Goal: Transaction & Acquisition: Purchase product/service

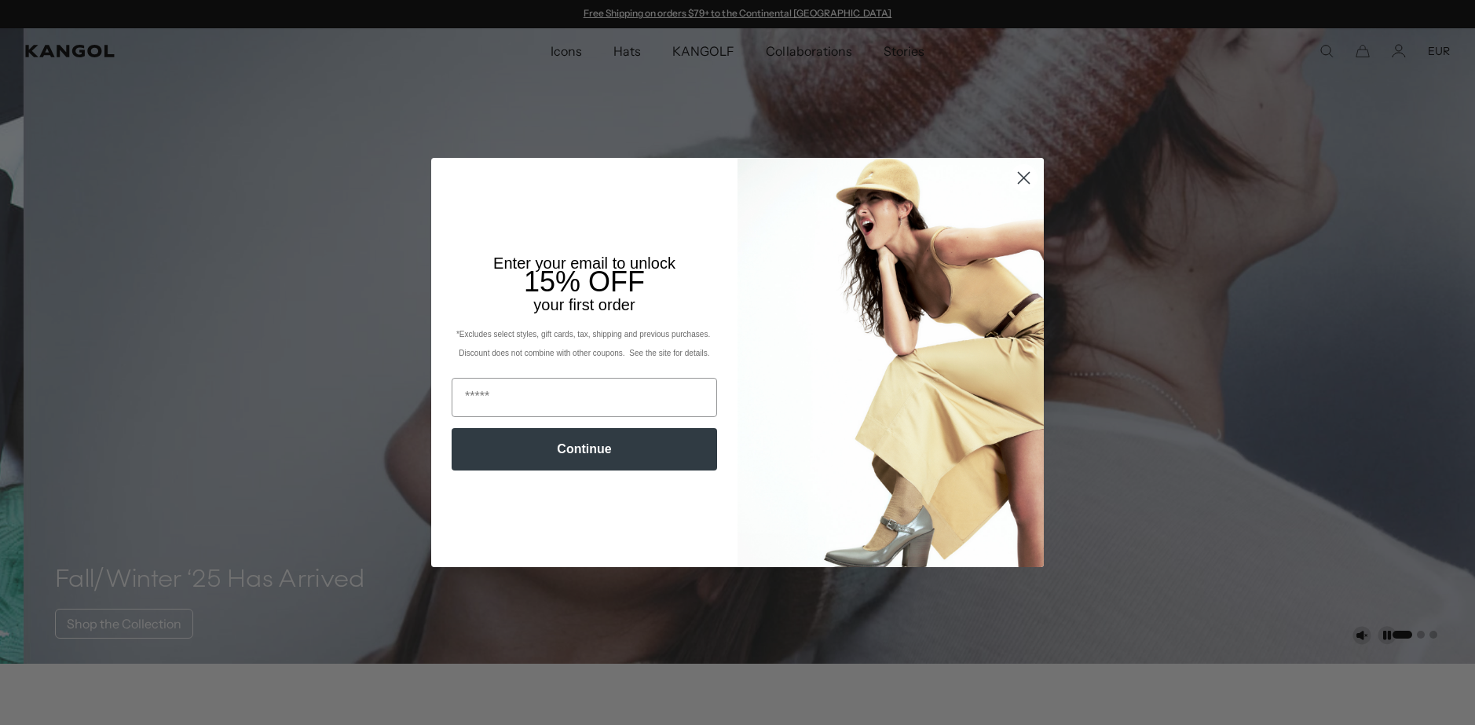
drag, startPoint x: 1015, startPoint y: 170, endPoint x: 1031, endPoint y: 168, distance: 15.9
click at [1014, 171] on circle "Close dialog" at bounding box center [1023, 178] width 26 height 26
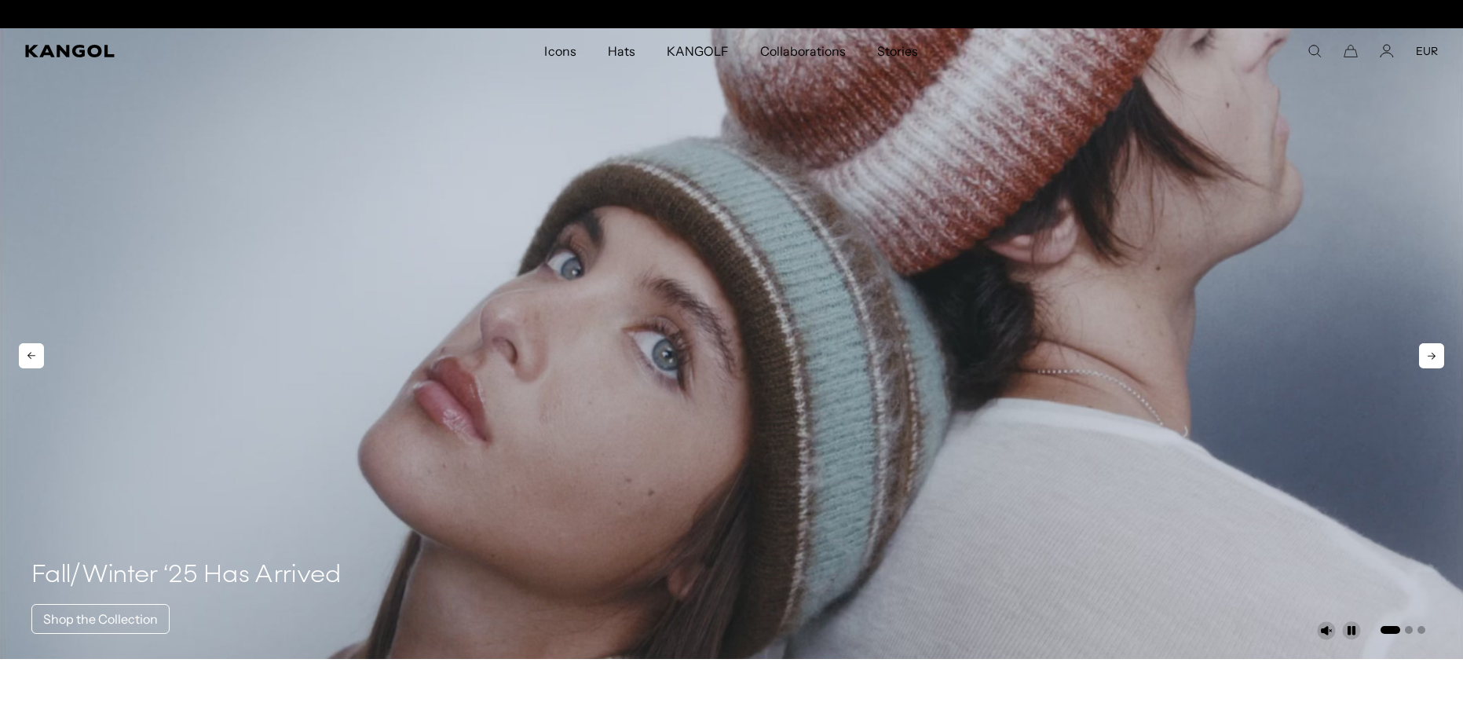
click at [505, 468] on video "1 of 3" at bounding box center [731, 343] width 1463 height 630
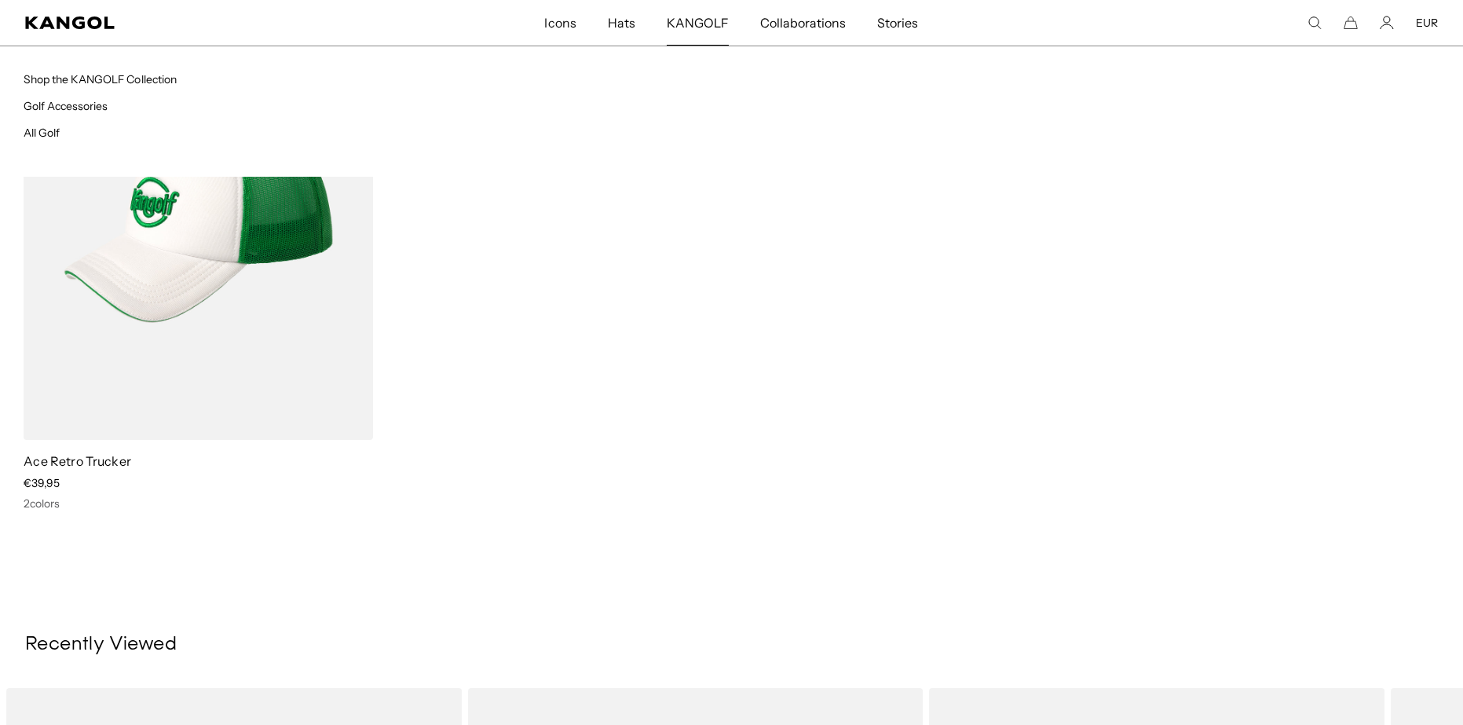
click at [714, 18] on span "KANGOLF" at bounding box center [698, 23] width 62 height 46
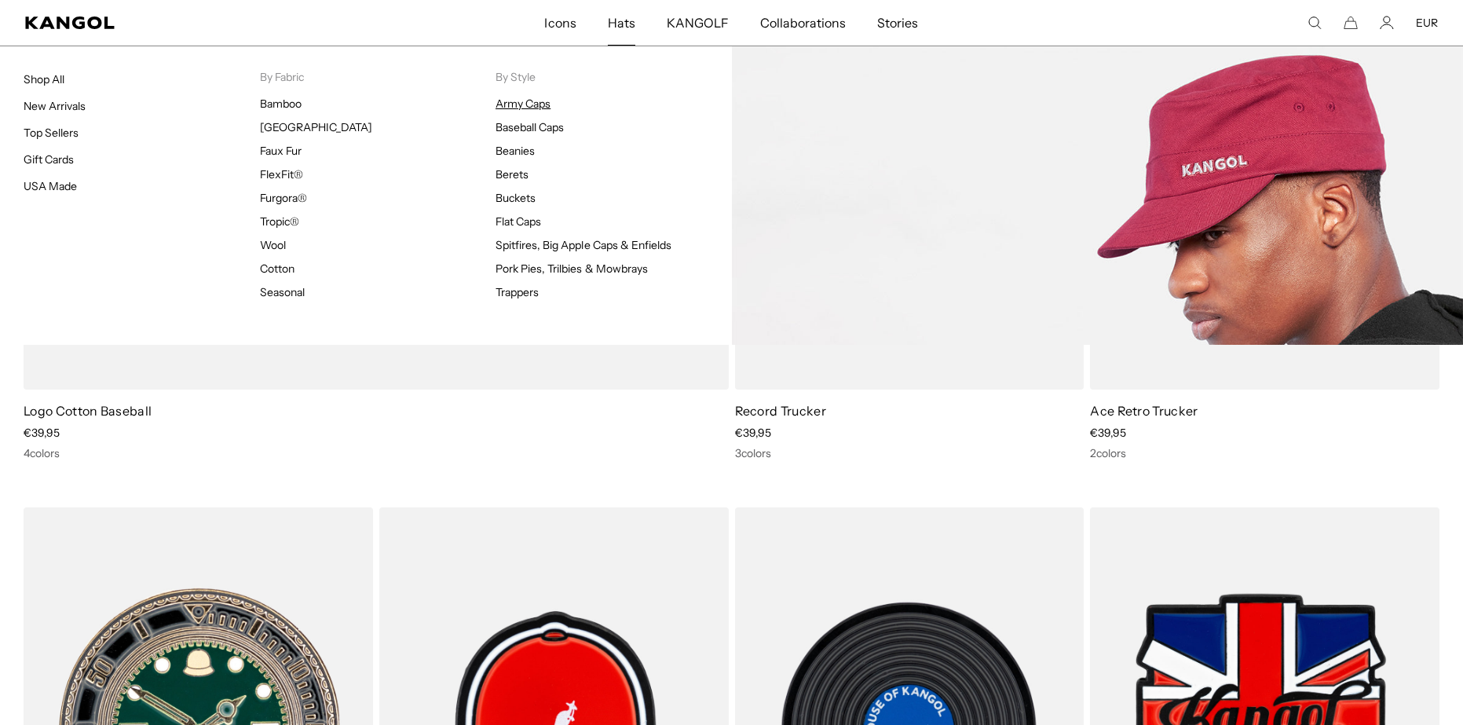
click at [539, 104] on link "Army Caps" at bounding box center [522, 104] width 55 height 14
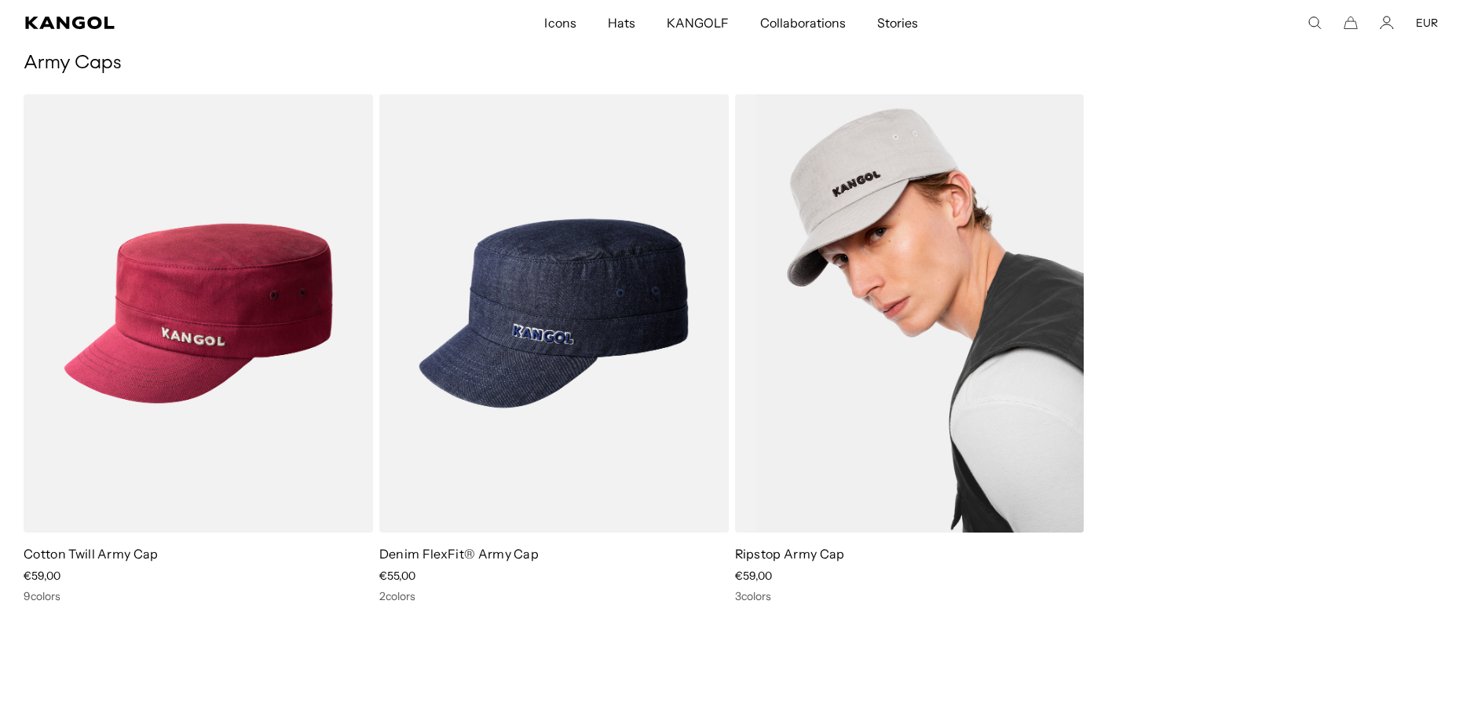
click at [846, 309] on img at bounding box center [909, 313] width 349 height 438
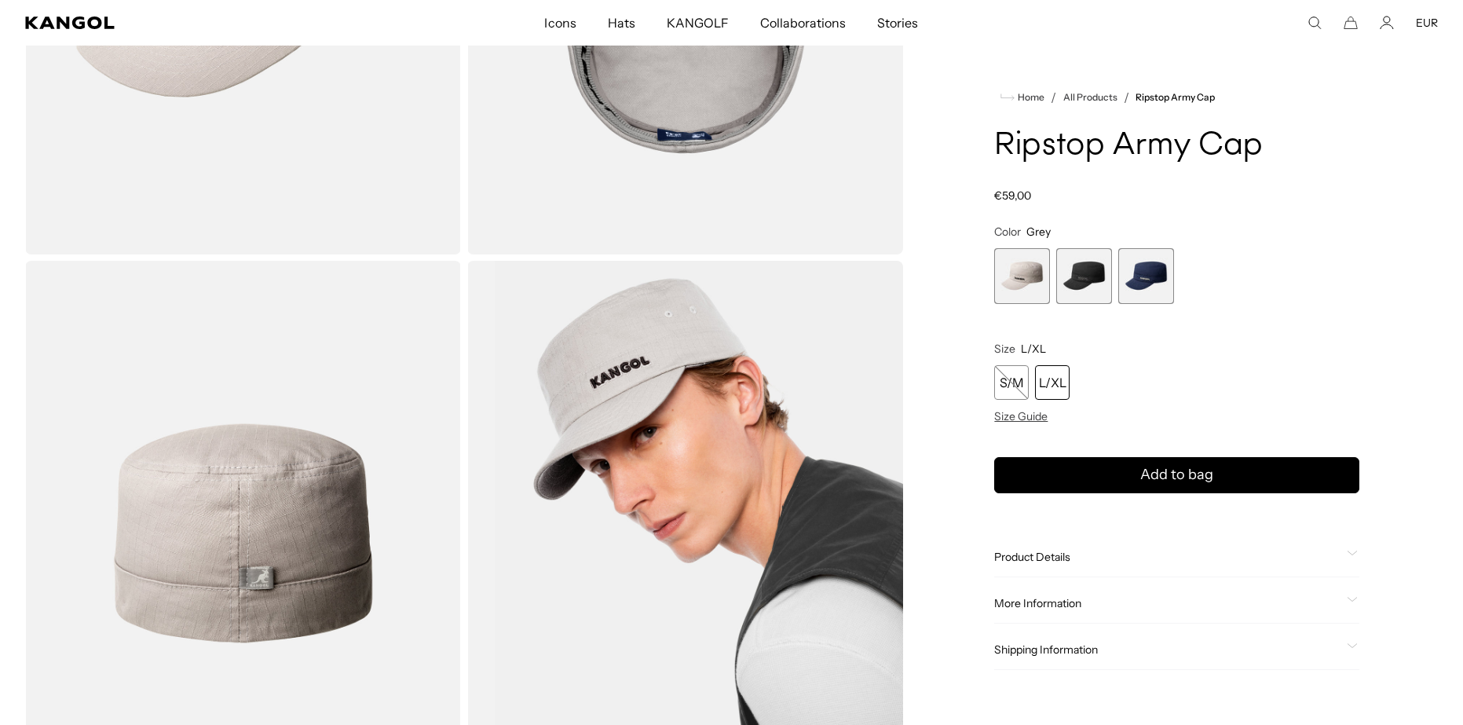
click at [1096, 272] on span "2 of 3" at bounding box center [1084, 276] width 56 height 56
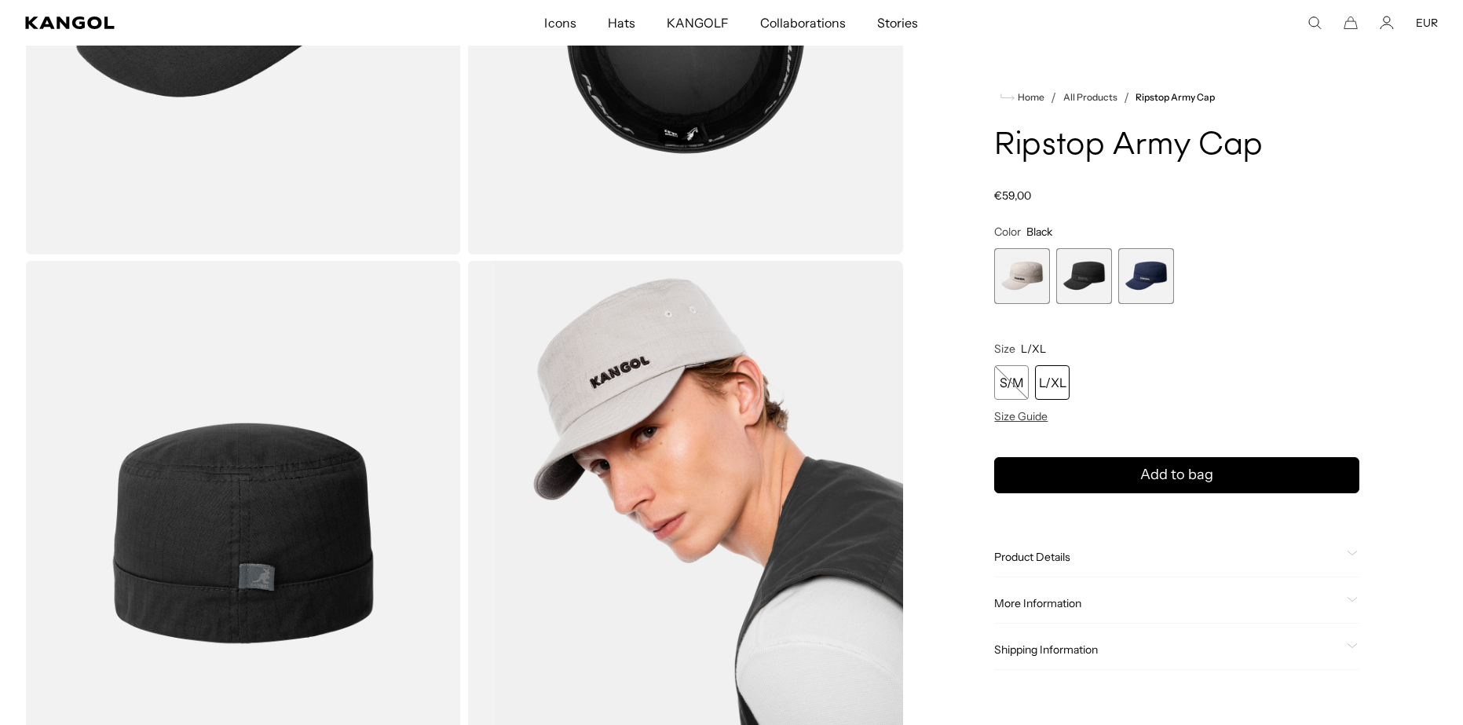
click at [1166, 276] on span "3 of 3" at bounding box center [1146, 276] width 56 height 56
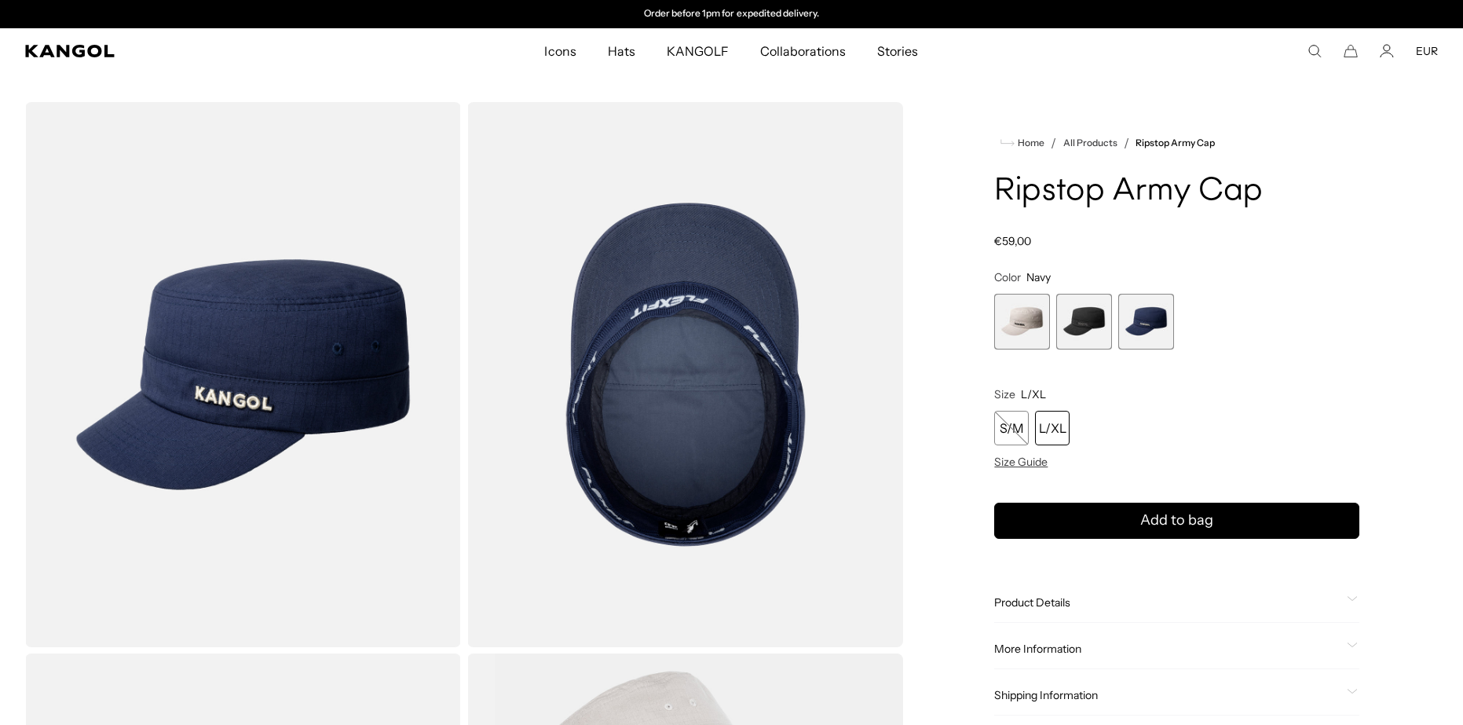
drag, startPoint x: 1470, startPoint y: 126, endPoint x: 1474, endPoint y: 158, distance: 32.4
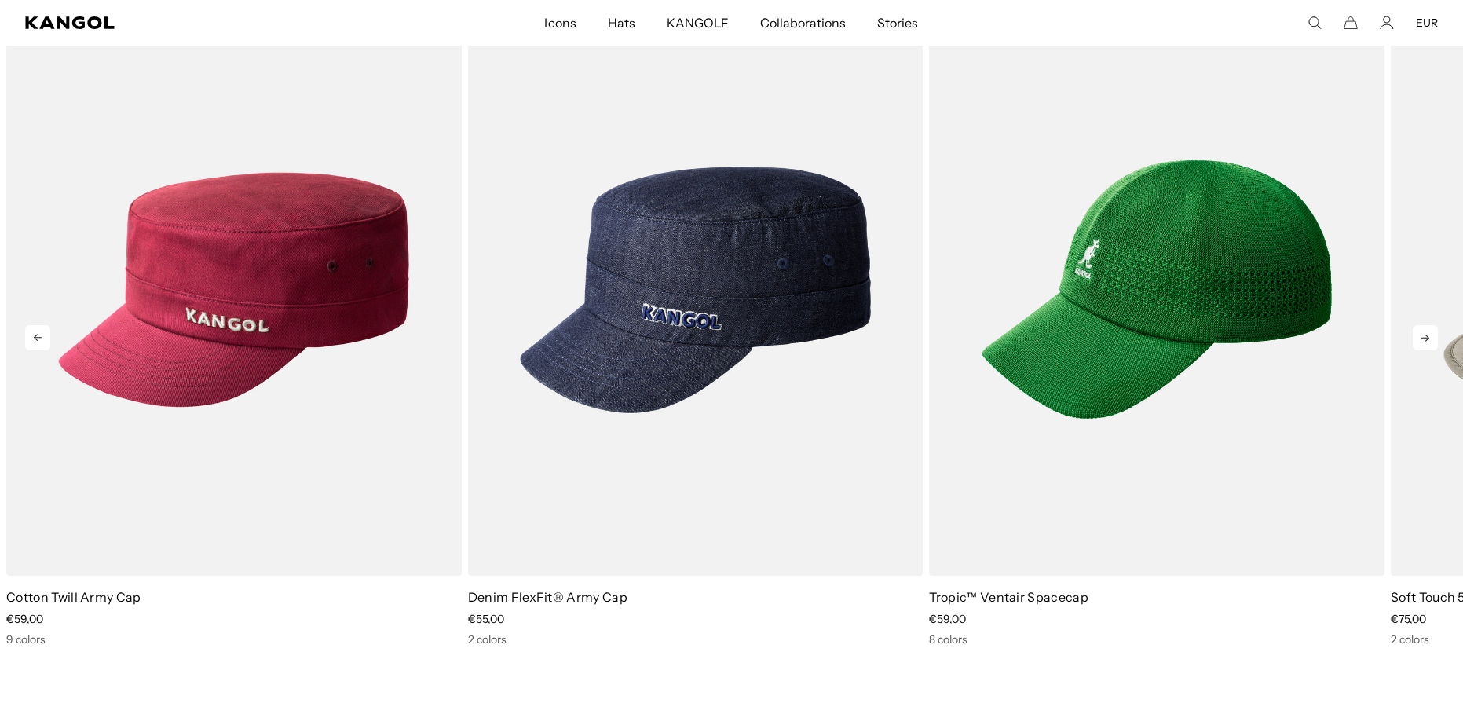
click at [1415, 332] on icon at bounding box center [1424, 337] width 25 height 25
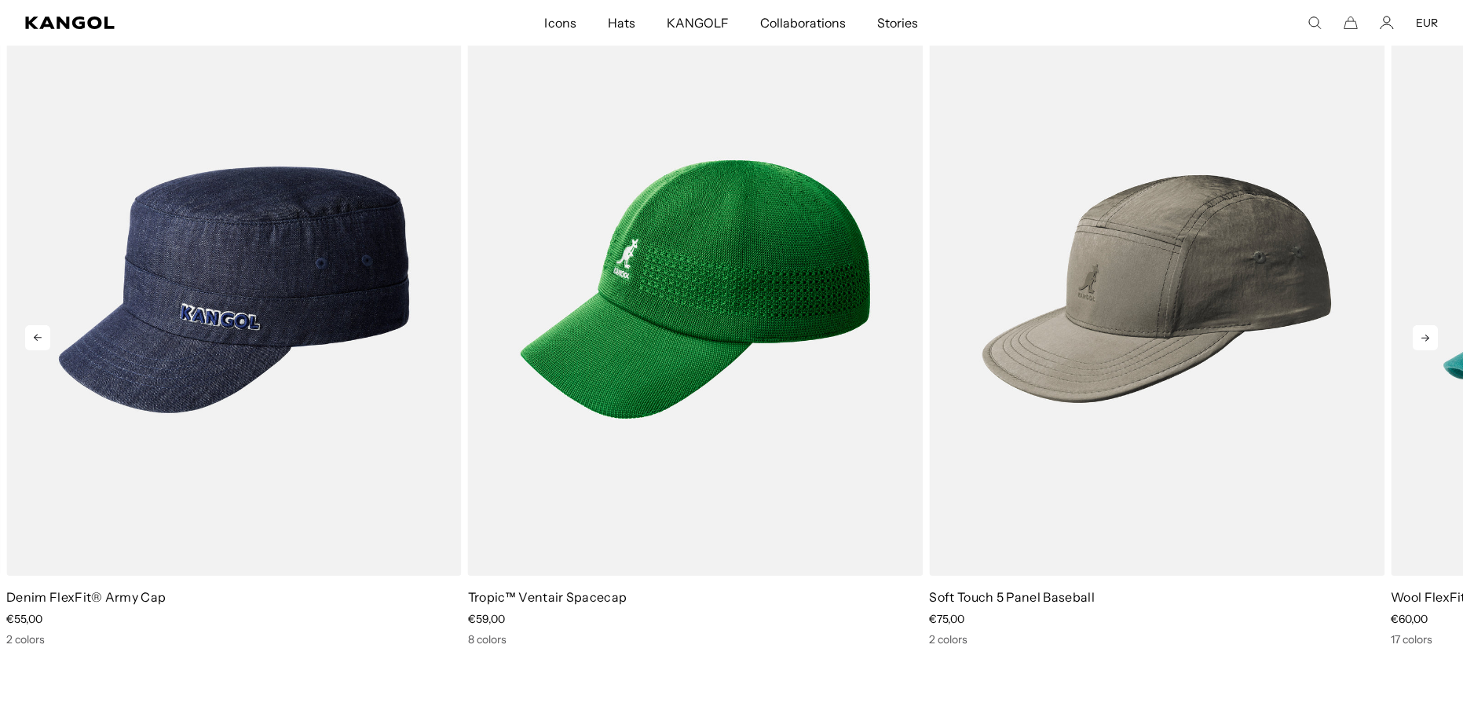
click at [1414, 333] on icon at bounding box center [1424, 337] width 25 height 25
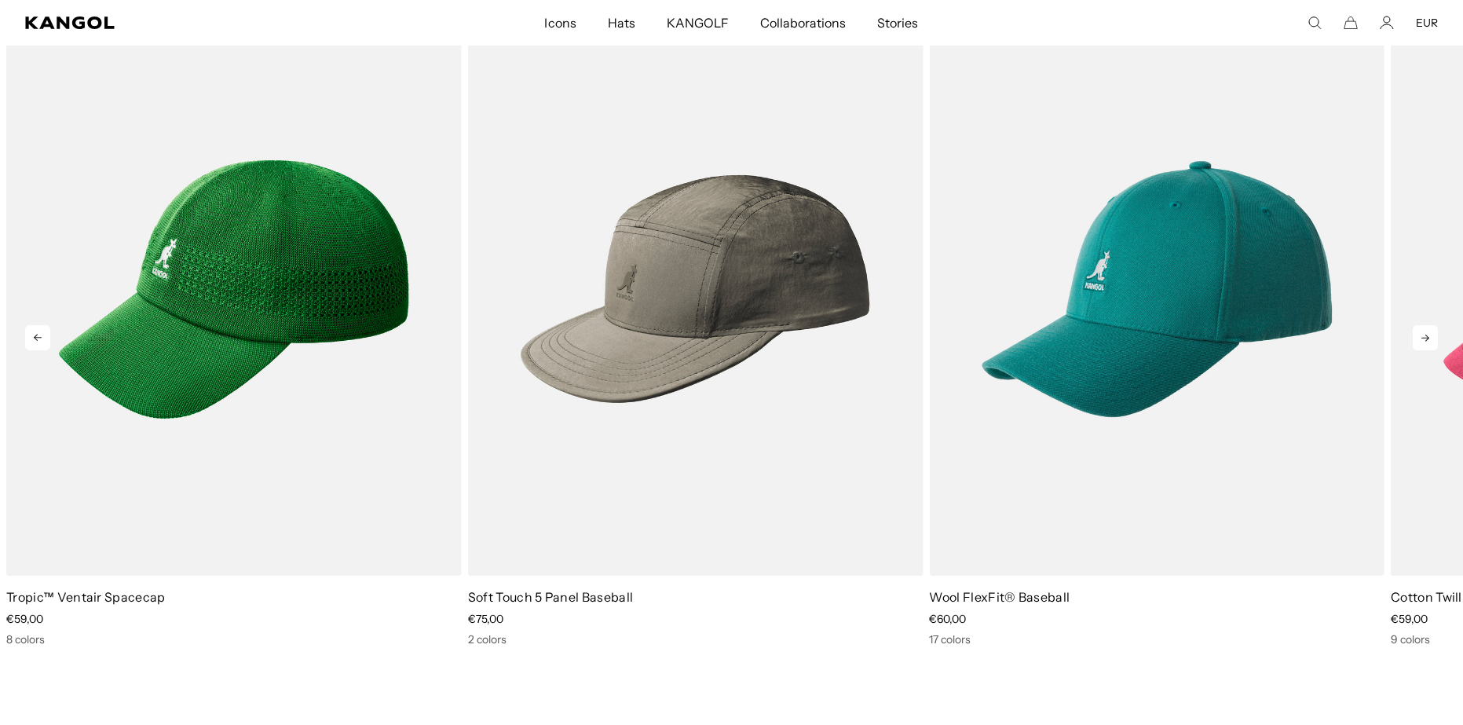
click at [1414, 333] on icon at bounding box center [1424, 337] width 25 height 25
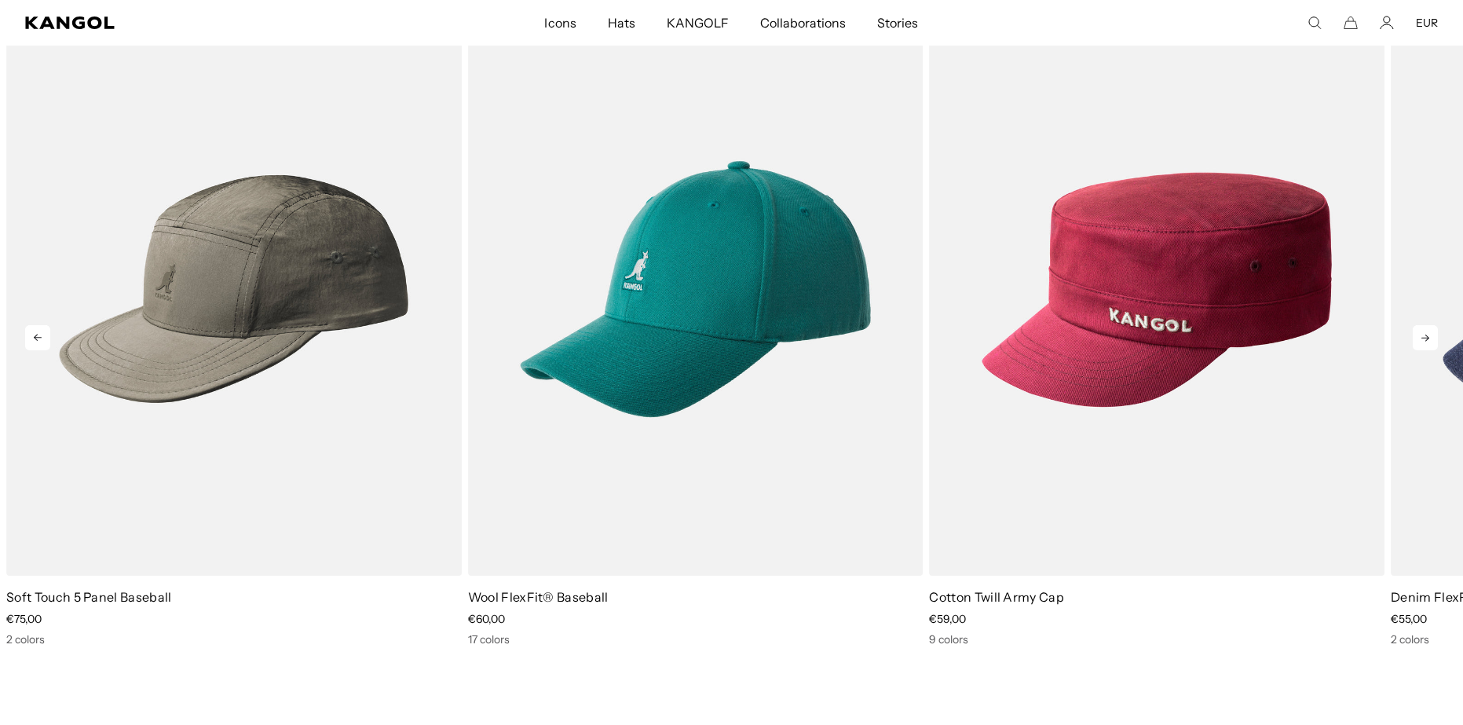
click at [1414, 333] on icon at bounding box center [1424, 337] width 25 height 25
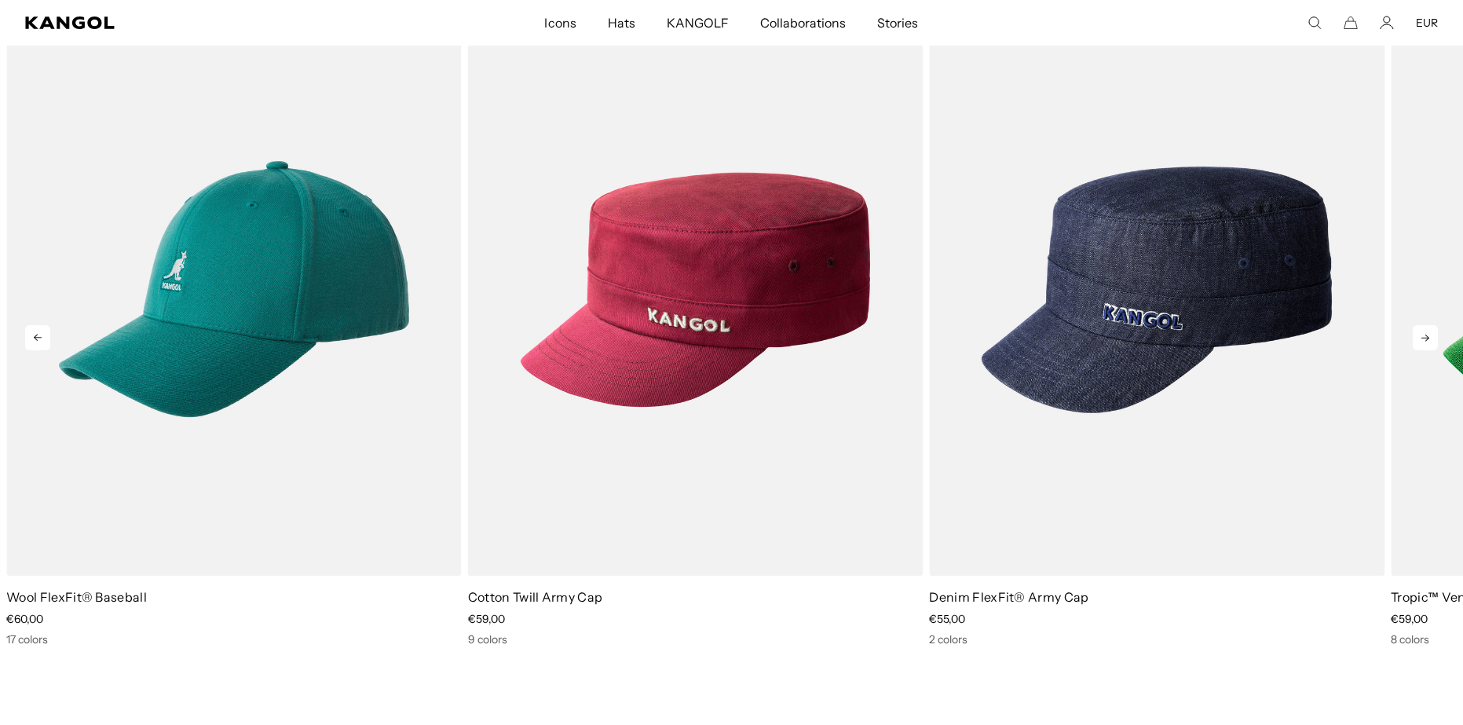
click at [1414, 333] on icon at bounding box center [1424, 337] width 25 height 25
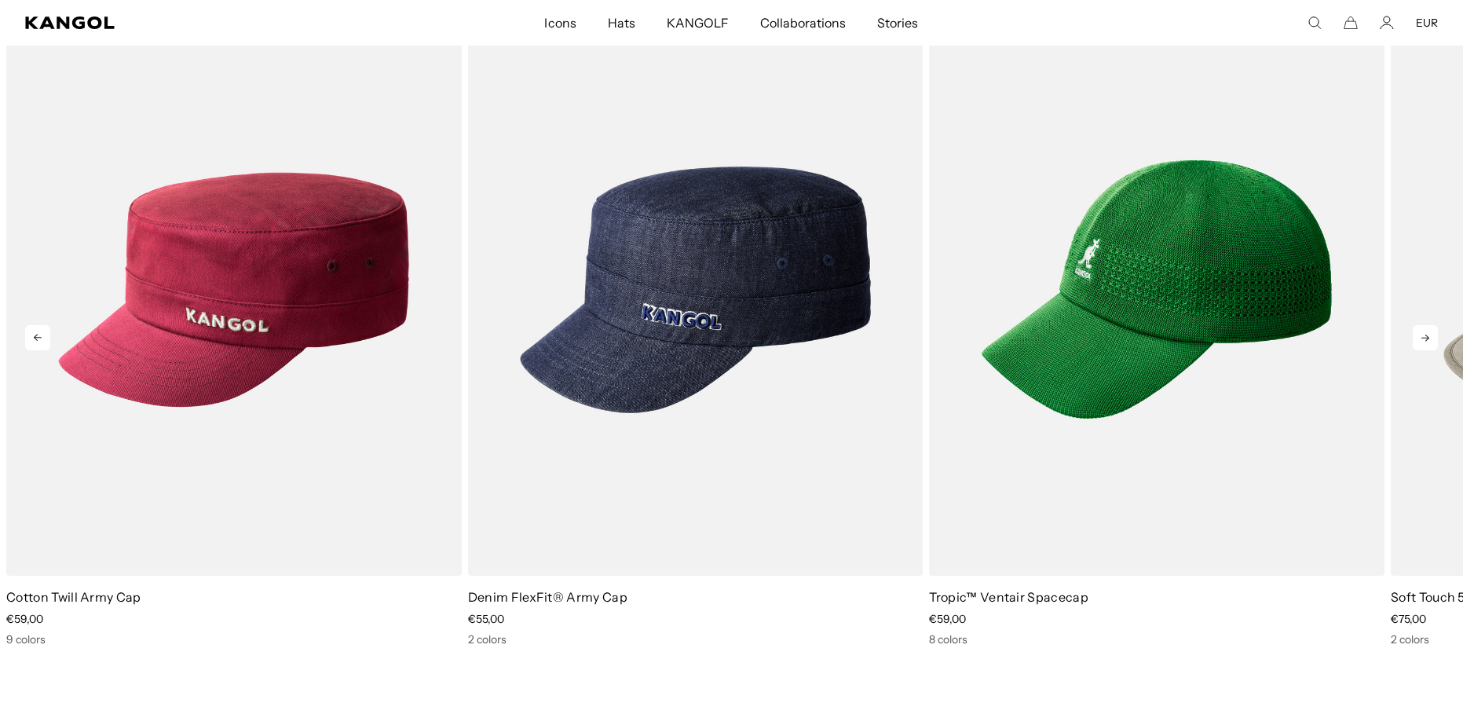
scroll to position [0, 323]
click at [1414, 333] on icon at bounding box center [1424, 337] width 25 height 25
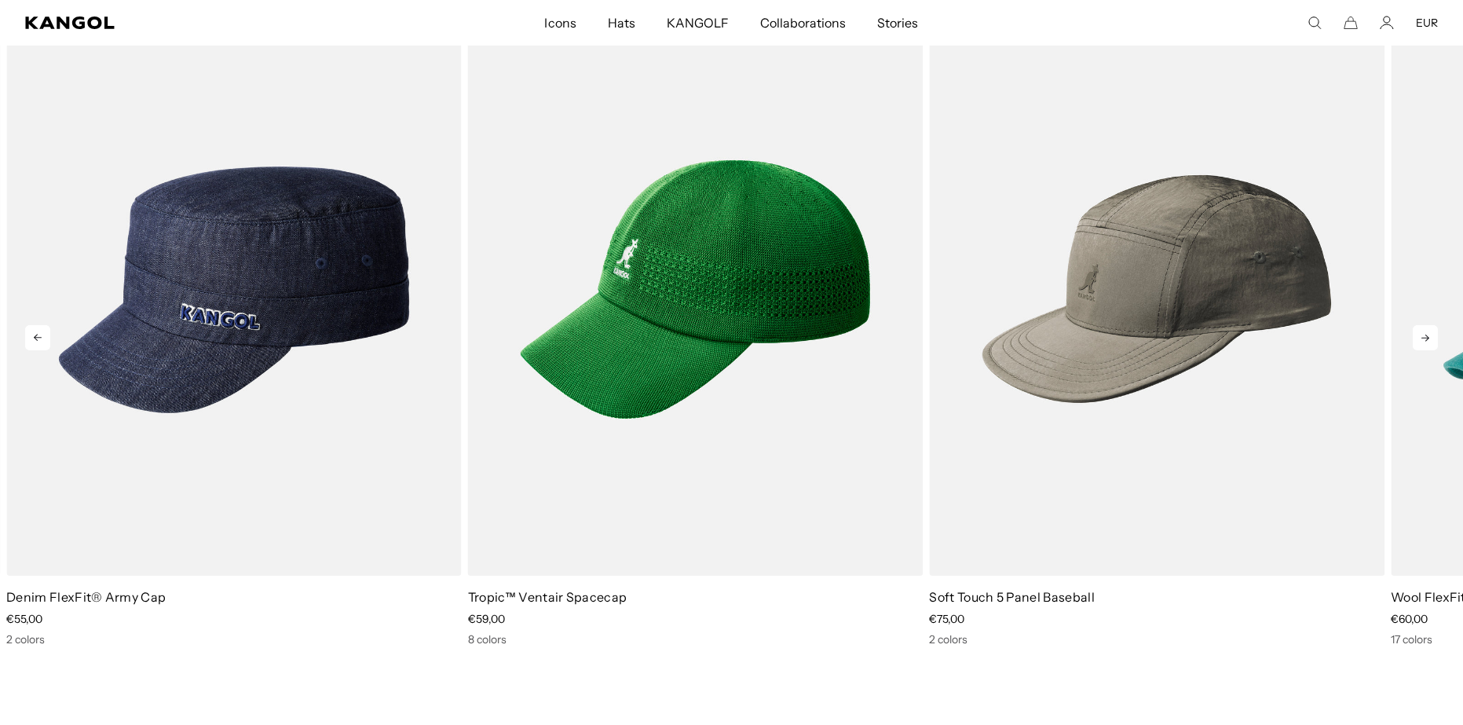
click at [1414, 333] on icon at bounding box center [1424, 337] width 25 height 25
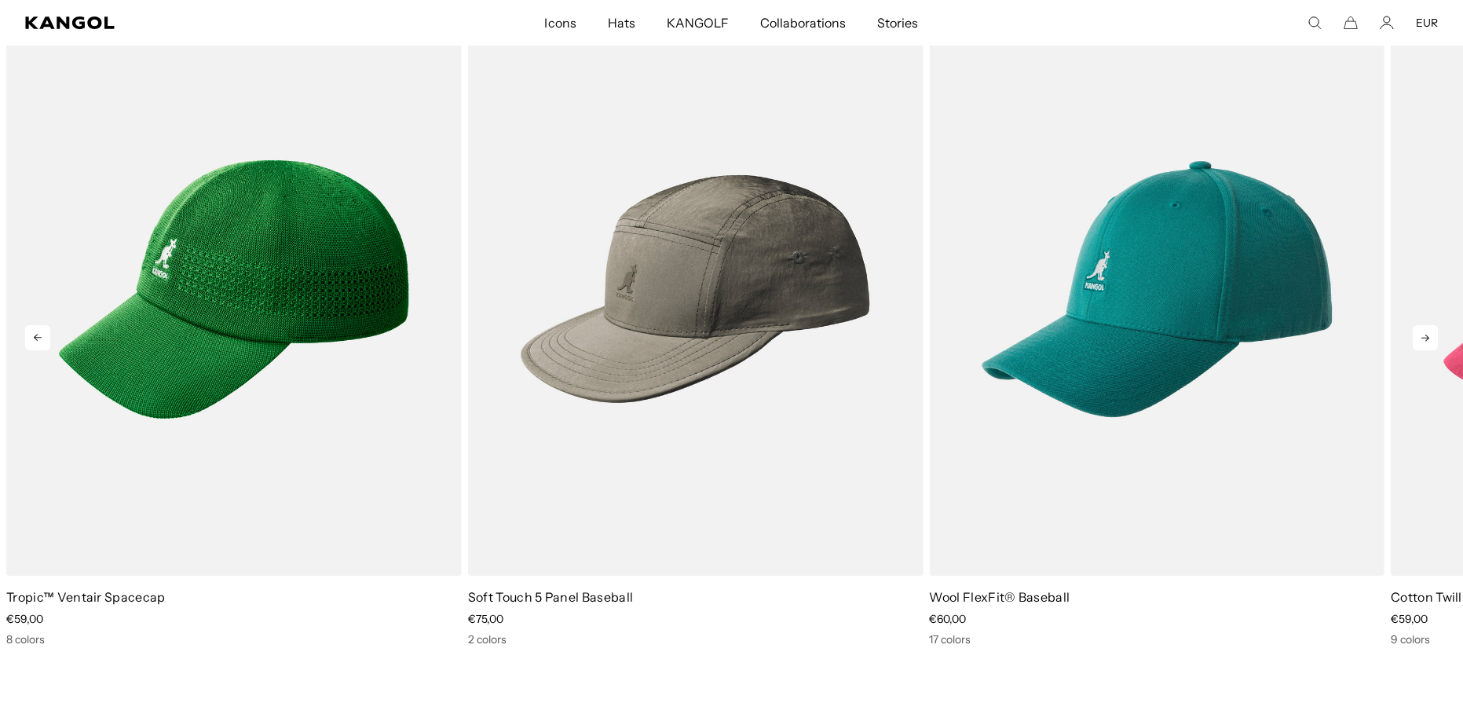
click at [1413, 334] on icon at bounding box center [1424, 337] width 25 height 25
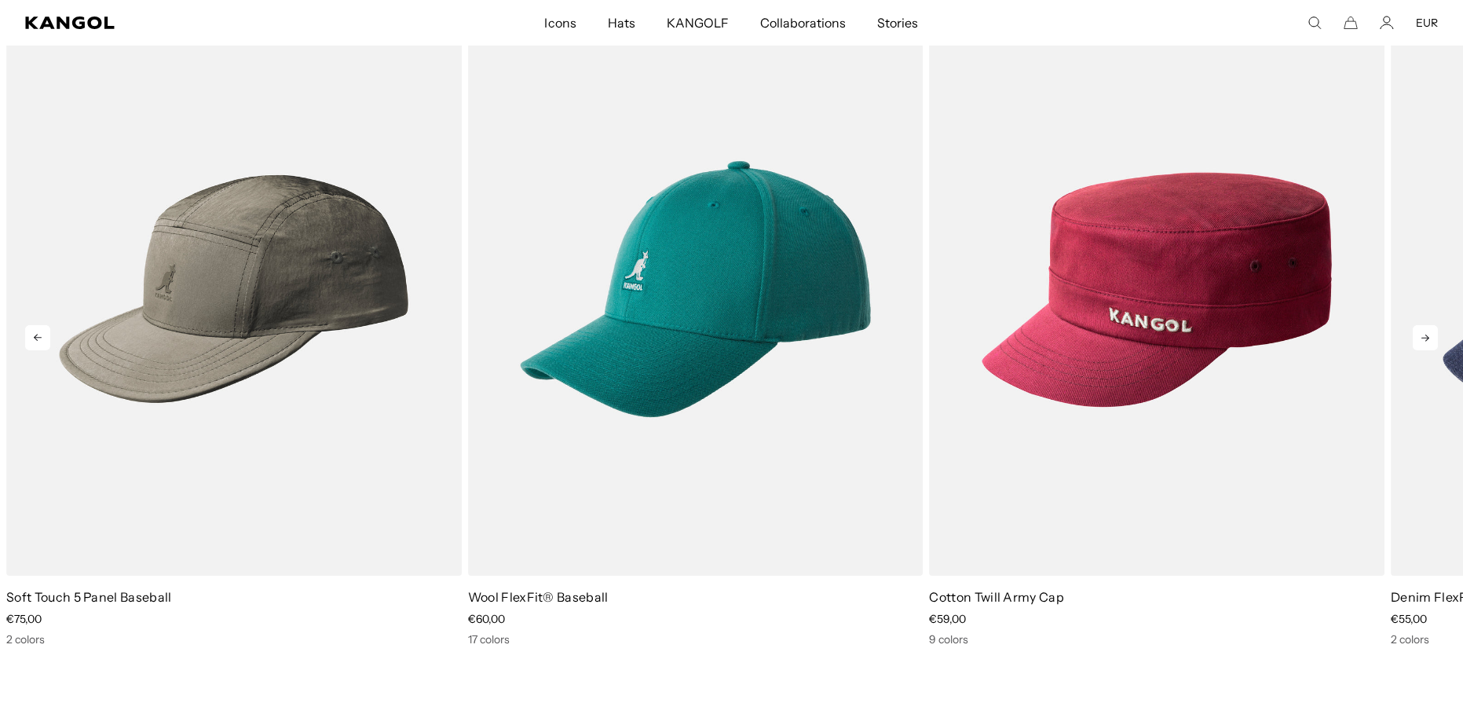
click at [1413, 335] on icon at bounding box center [1424, 337] width 25 height 25
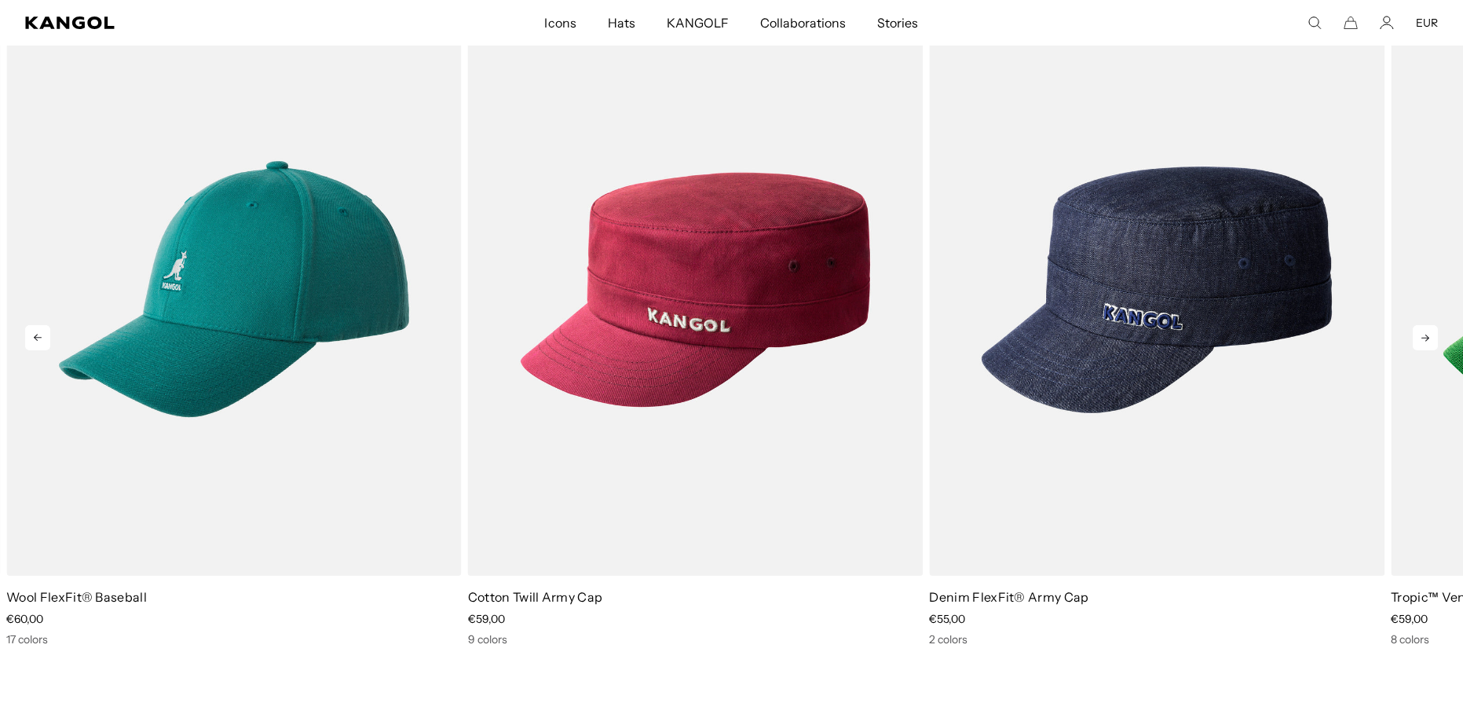
click at [1413, 335] on icon at bounding box center [1424, 337] width 25 height 25
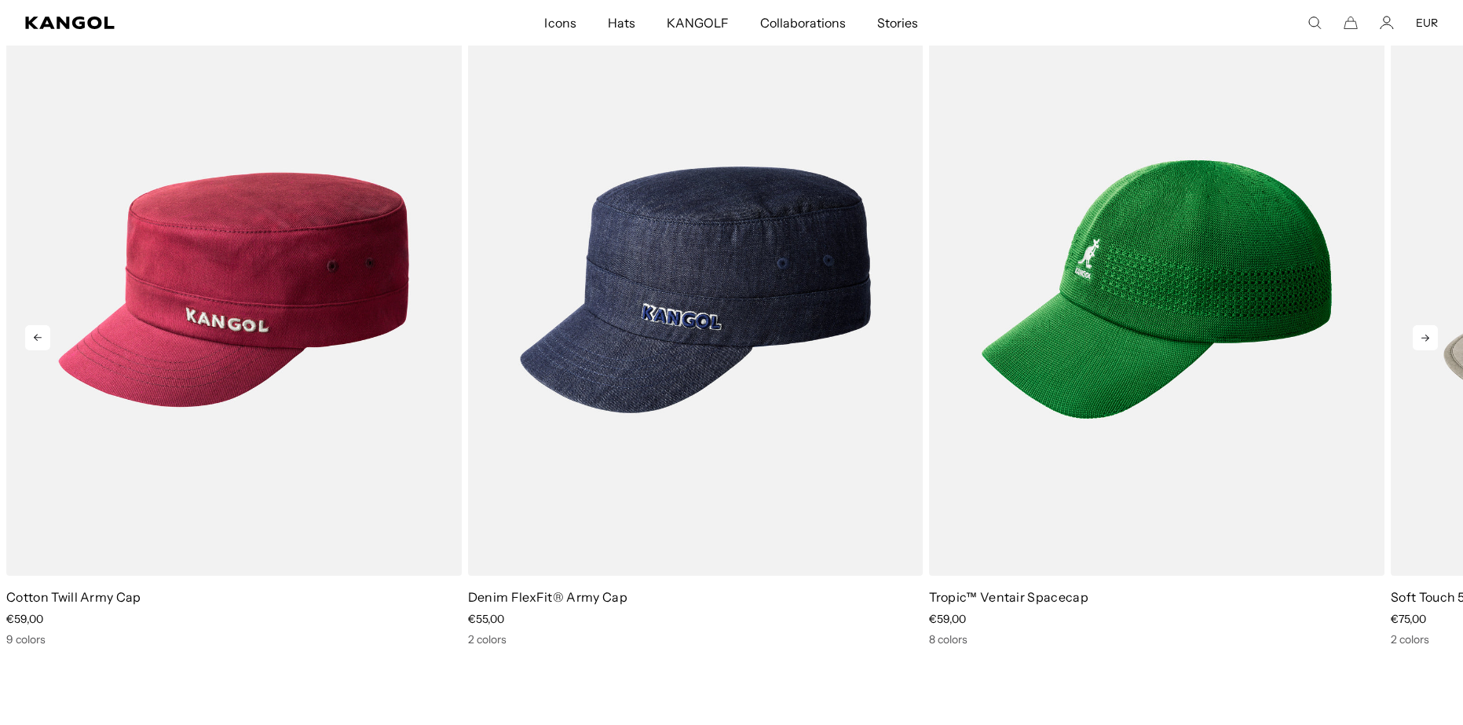
click at [1413, 335] on icon at bounding box center [1424, 337] width 25 height 25
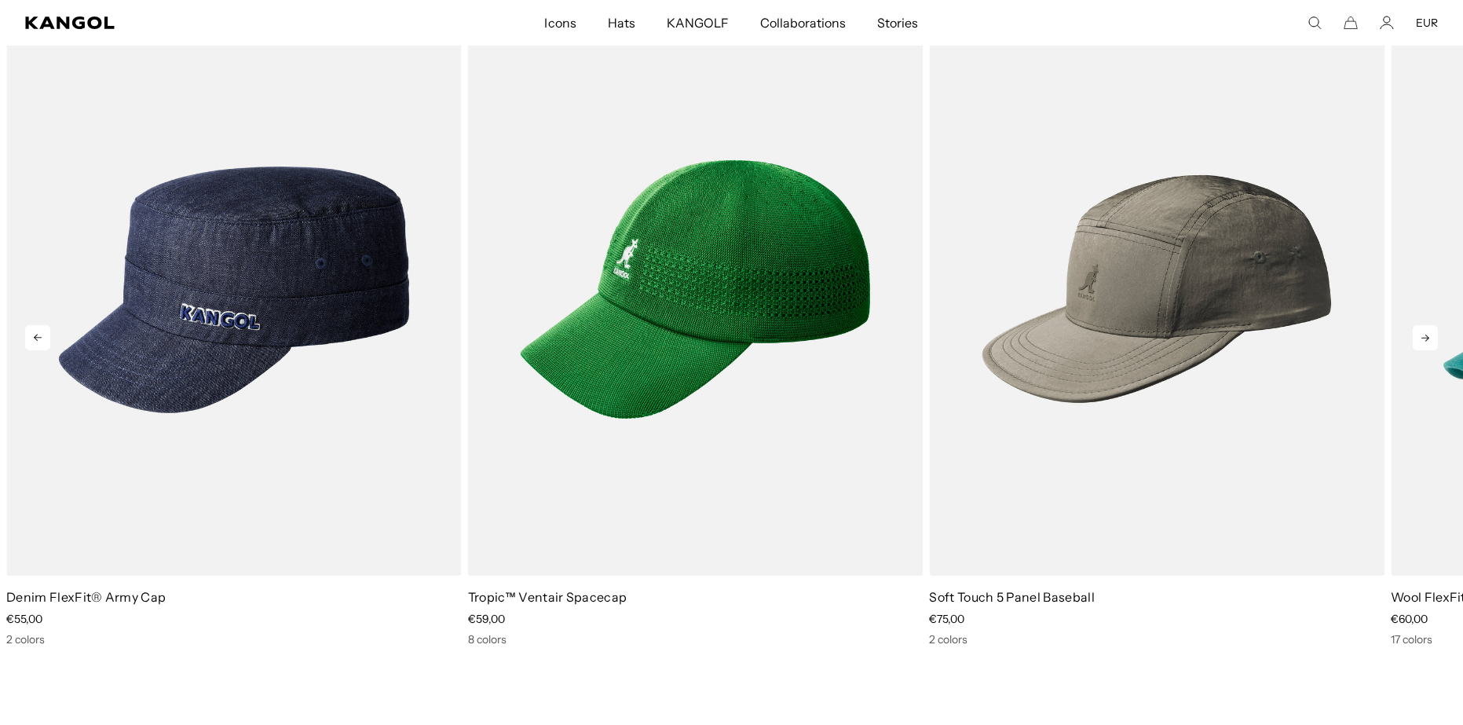
click at [1413, 335] on icon at bounding box center [1424, 337] width 25 height 25
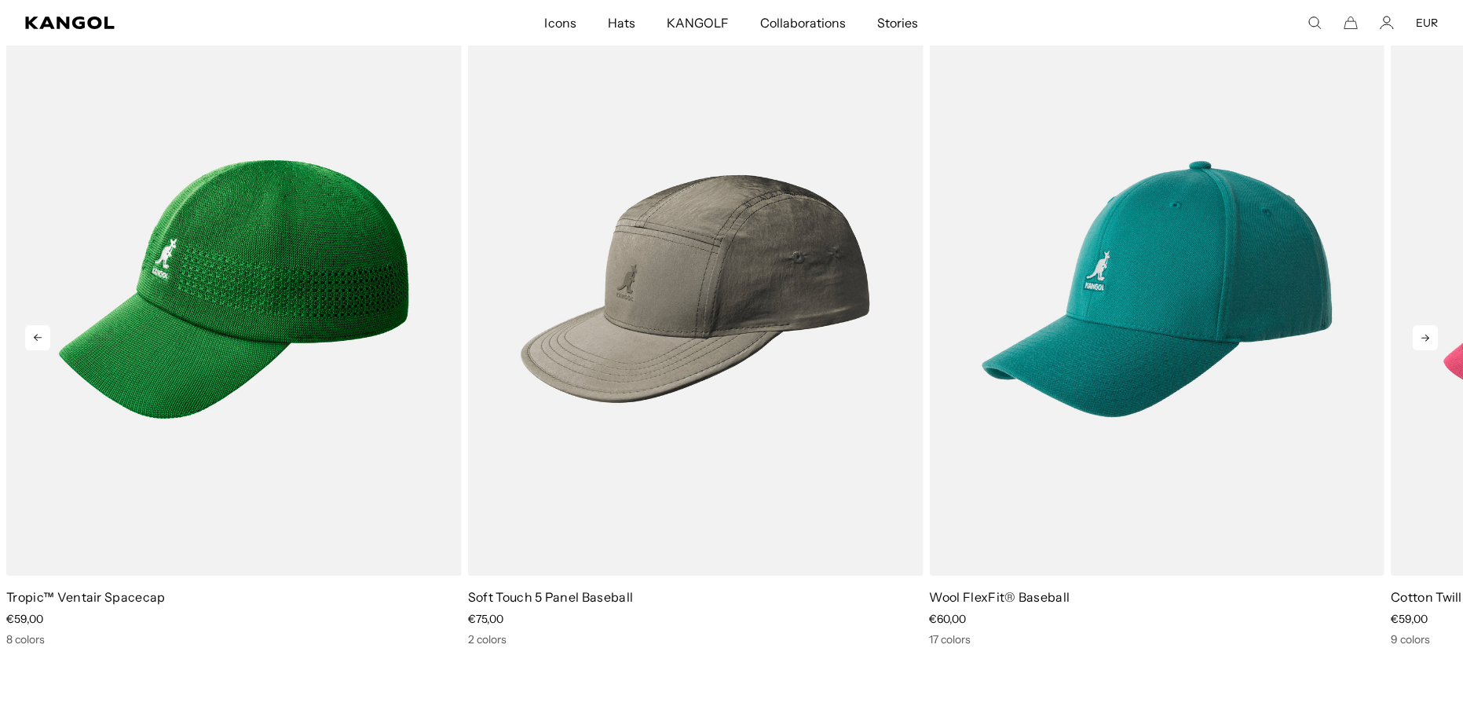
click at [1413, 335] on icon at bounding box center [1424, 337] width 25 height 25
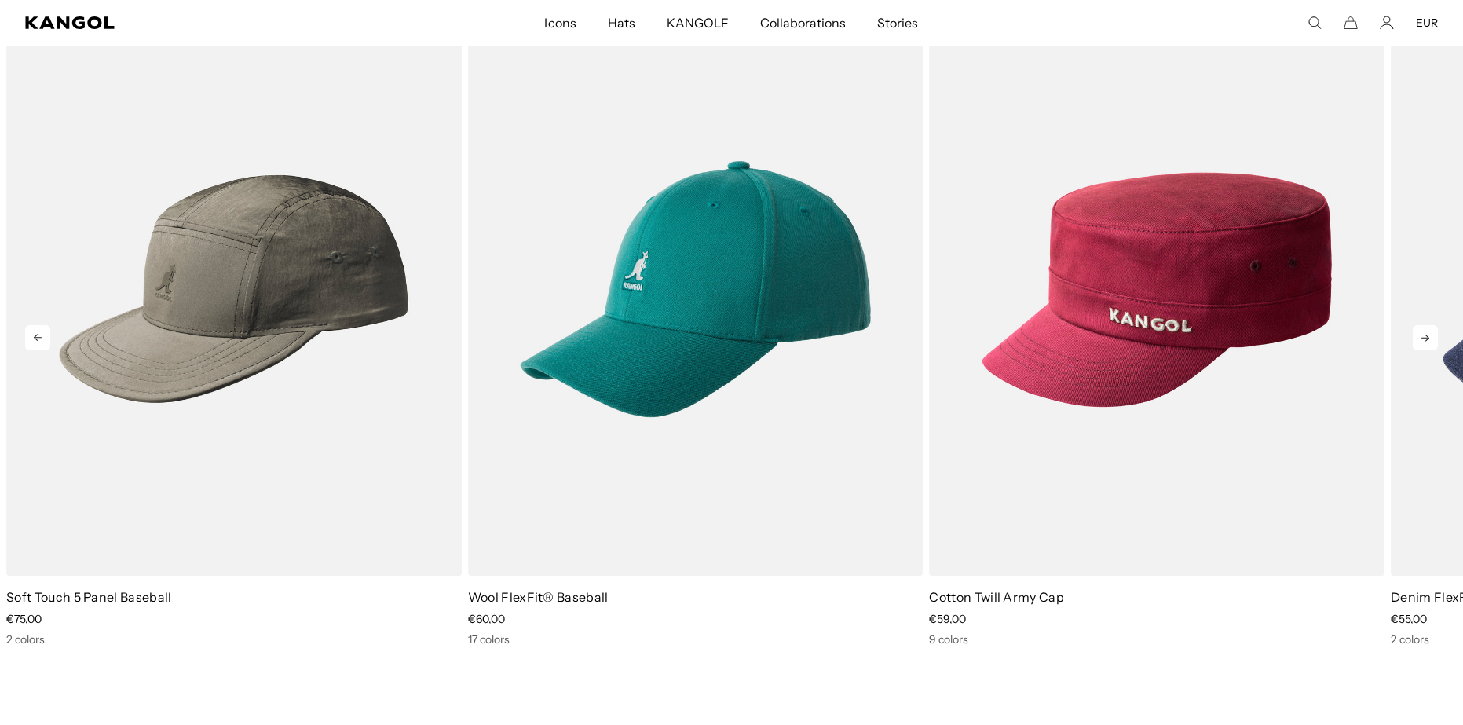
click at [1413, 335] on icon at bounding box center [1424, 337] width 25 height 25
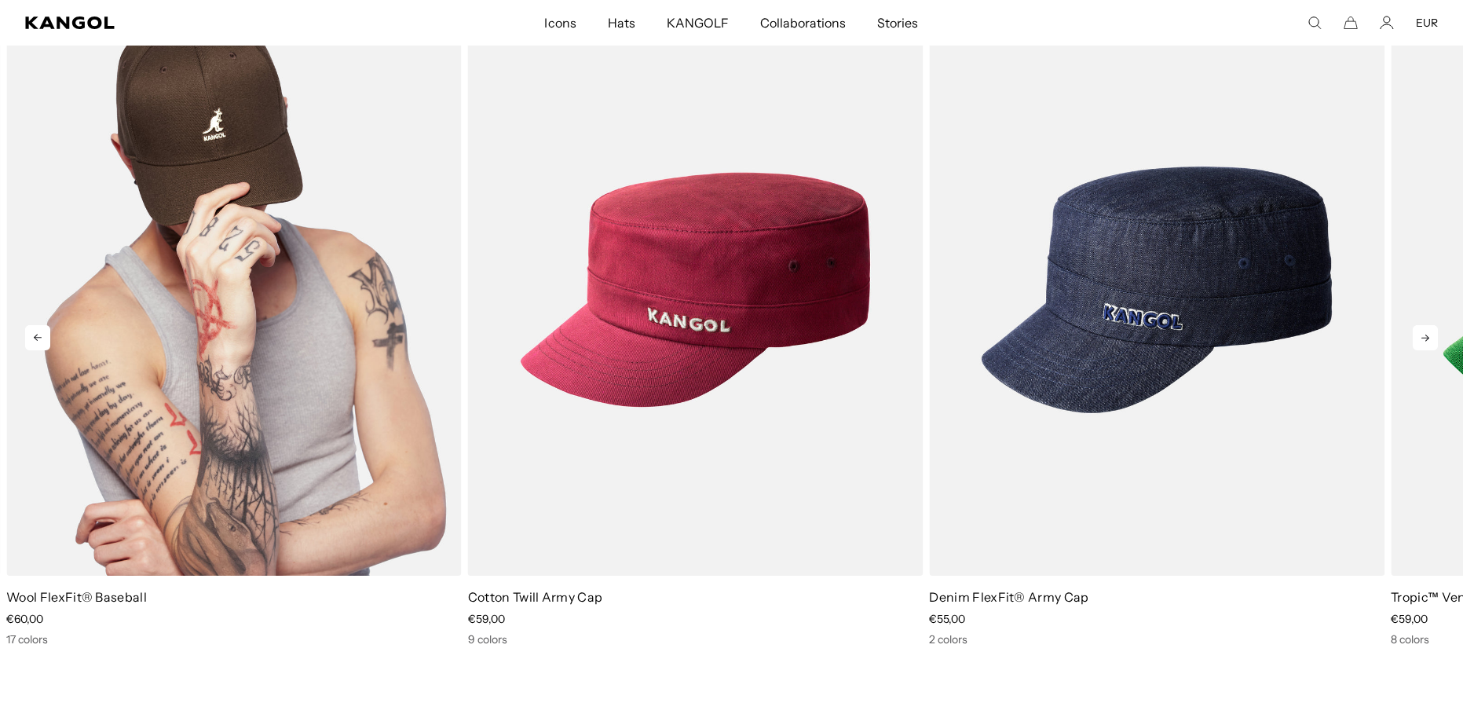
scroll to position [0, 323]
